Goal: Check status: Check status

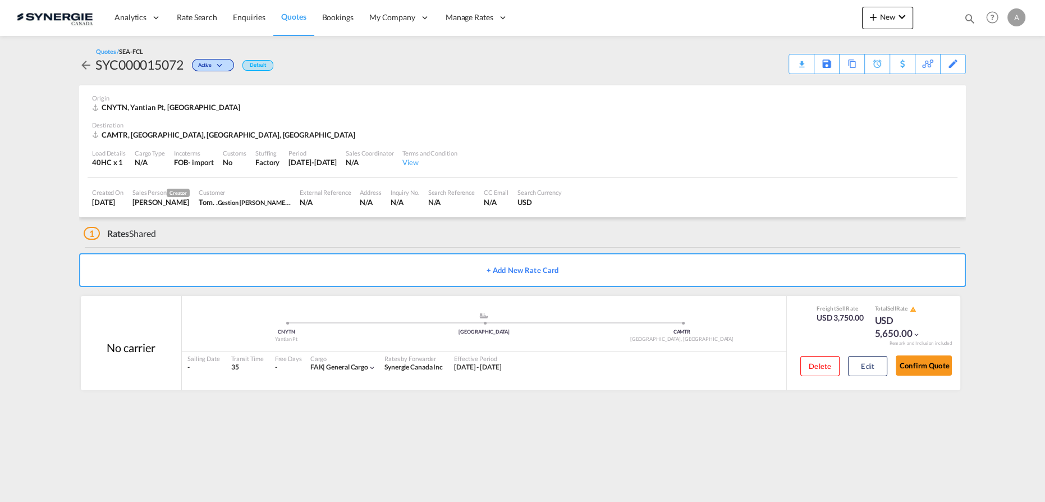
drag, startPoint x: 492, startPoint y: 1, endPoint x: 637, endPoint y: 73, distance: 161.7
click at [637, 73] on div "Quotes / SEA-FCL SYC000015072 Active Default Download Quote Save As Template Co…" at bounding box center [522, 60] width 887 height 27
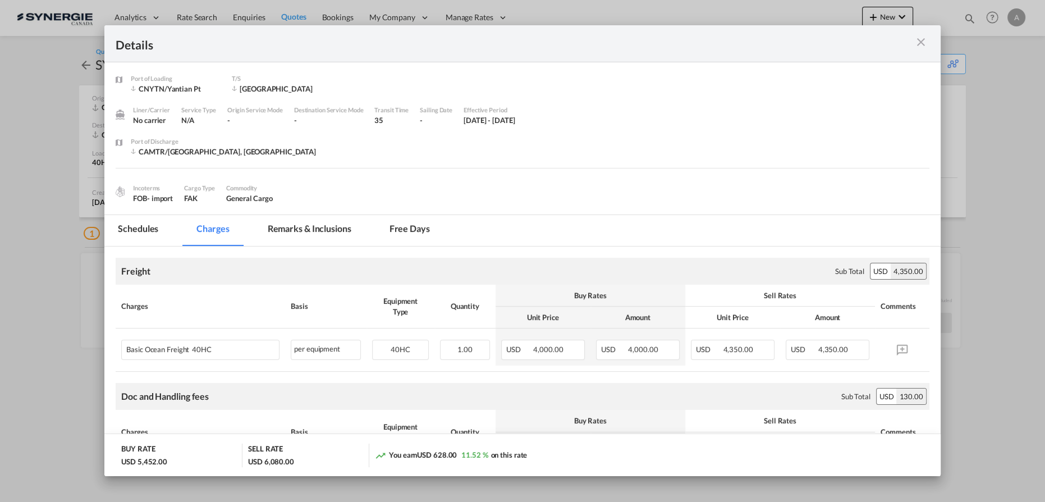
drag, startPoint x: 702, startPoint y: 220, endPoint x: 699, endPoint y: 234, distance: 14.3
click at [699, 234] on md-tabs-canvas "Schedules Charges Remarks & Inclusions Free days Schedules Charges Remarks & In…" at bounding box center [522, 230] width 837 height 31
click at [922, 40] on md-icon "icon-close m-3 fg-AAA8AD cursor" at bounding box center [921, 41] width 13 height 13
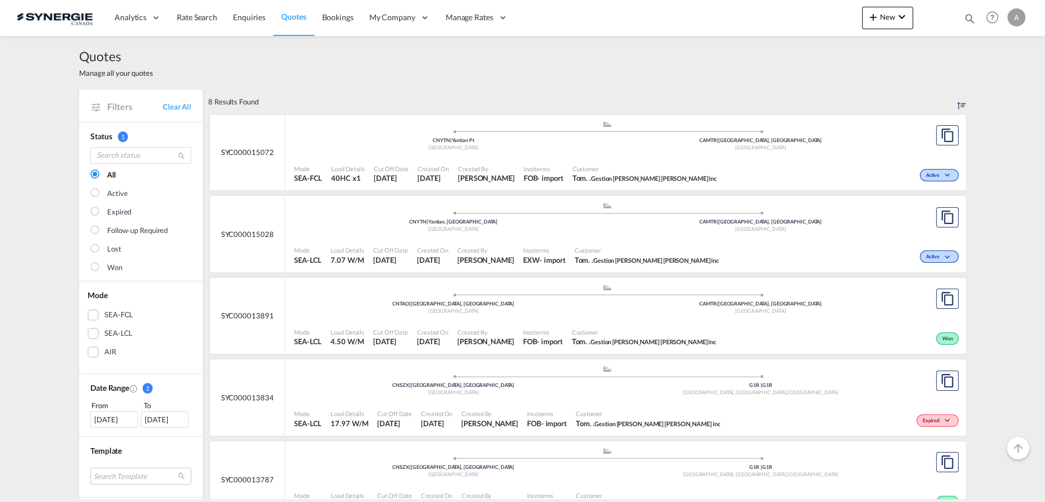
scroll to position [255, 0]
